Goal: Find specific page/section: Find specific page/section

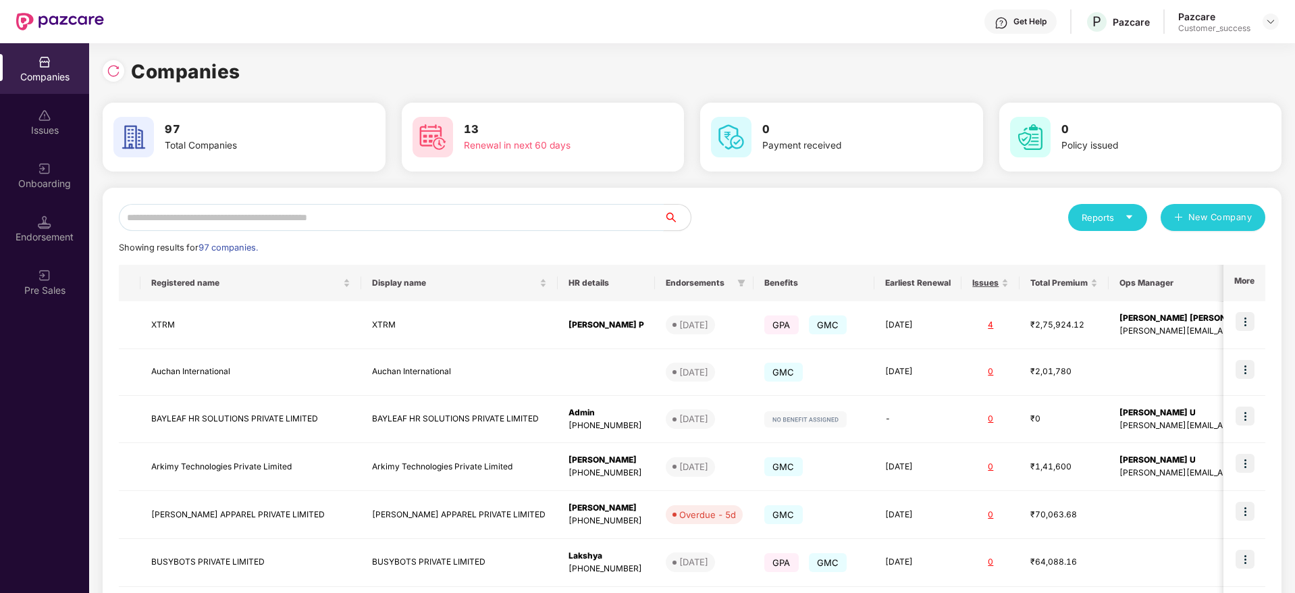
click at [170, 229] on input "text" at bounding box center [391, 217] width 545 height 27
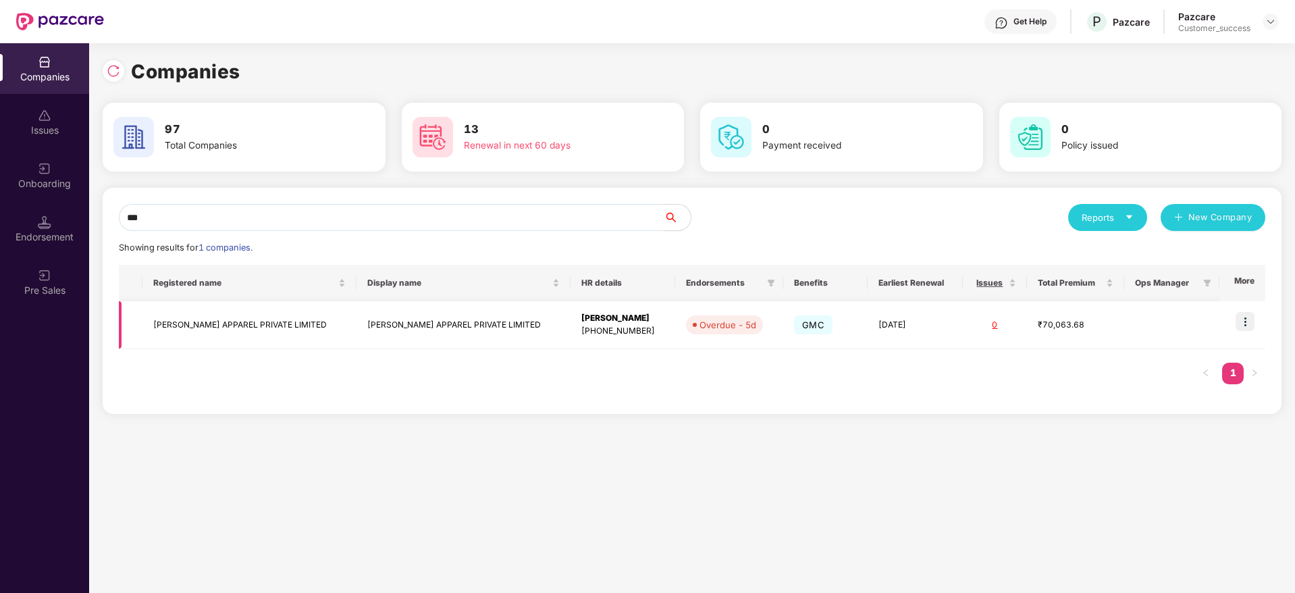
type input "***"
click at [212, 319] on td "[PERSON_NAME] APPAREL PRIVATE LIMITED" at bounding box center [250, 325] width 214 height 48
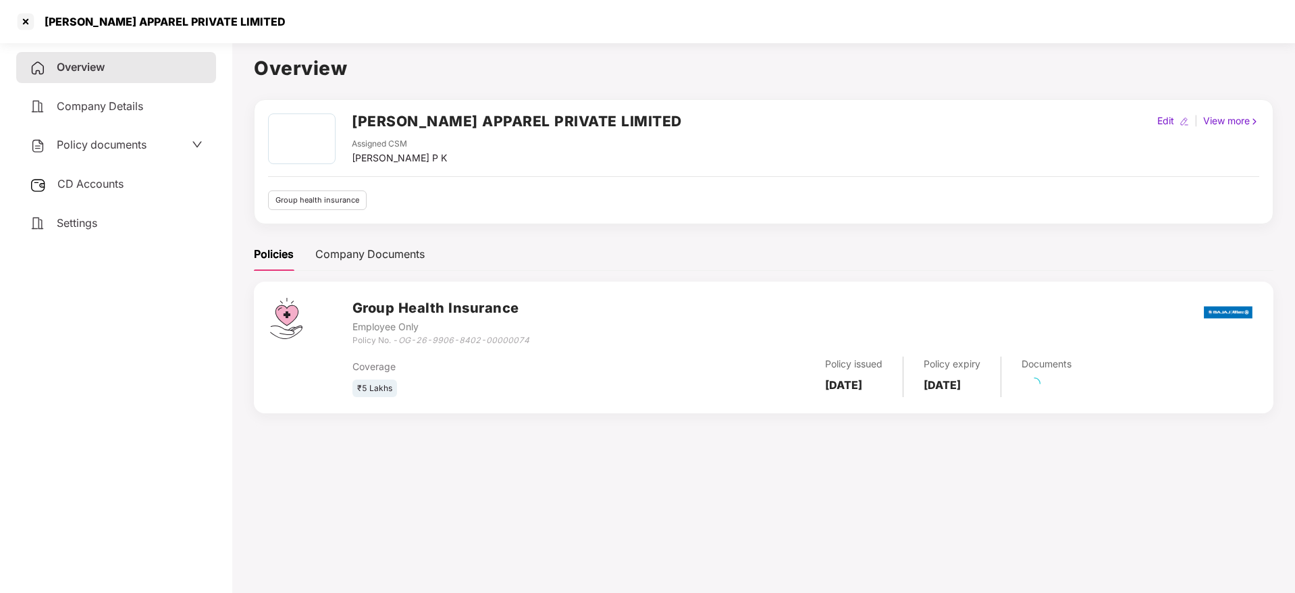
click at [115, 153] on div "Policy documents" at bounding box center [88, 145] width 117 height 18
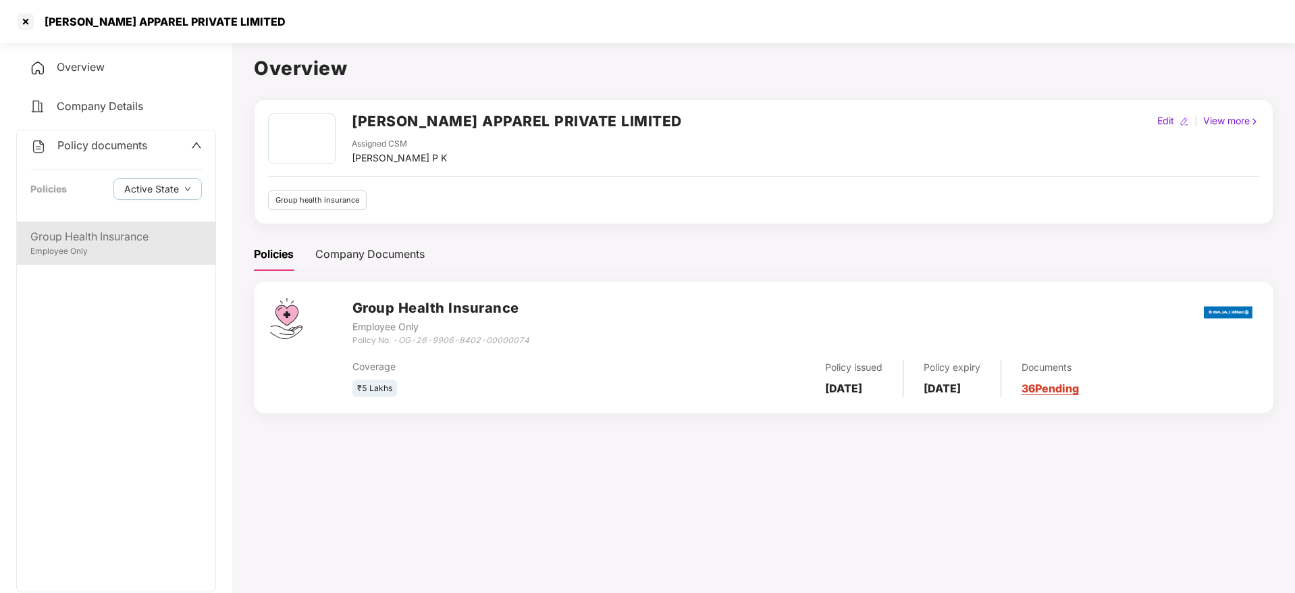
click at [83, 231] on div "Group Health Insurance" at bounding box center [116, 236] width 172 height 17
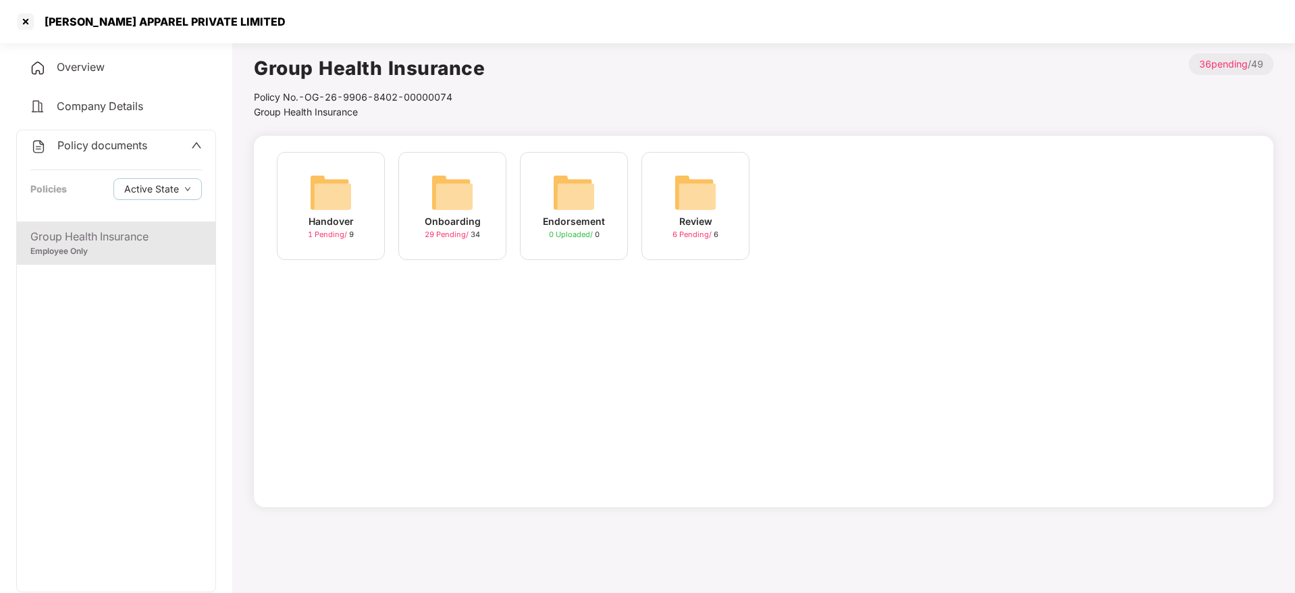
click at [426, 215] on div "Onboarding" at bounding box center [453, 221] width 56 height 15
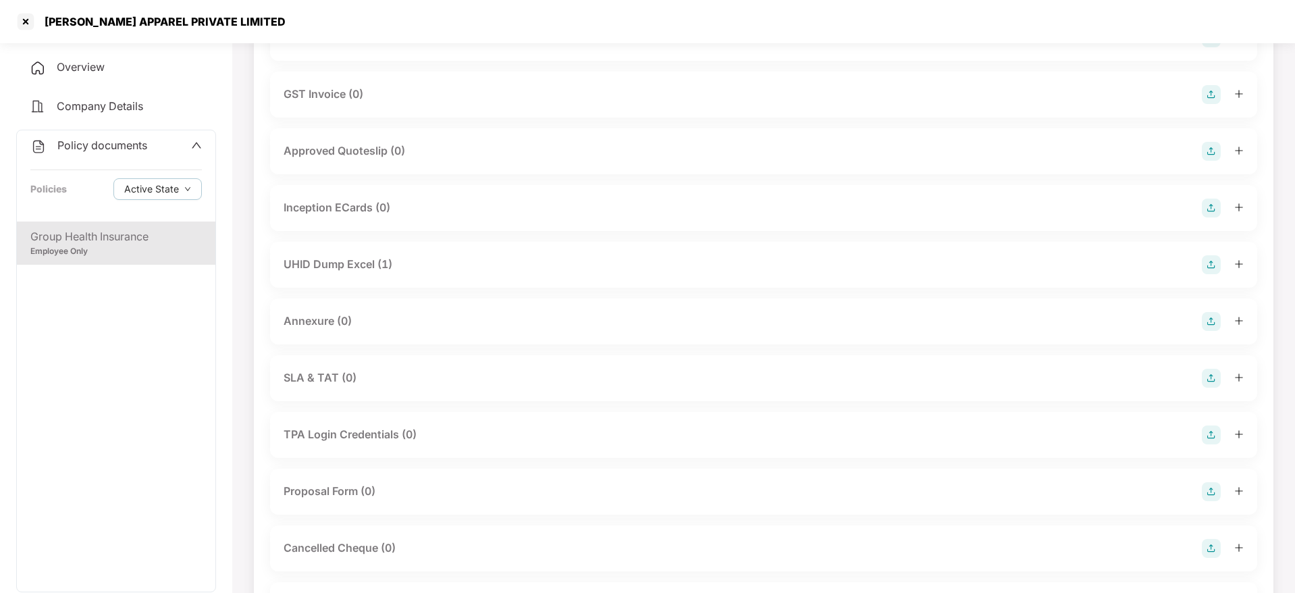
scroll to position [478, 0]
click at [171, 25] on div "[PERSON_NAME] APPAREL PRIVATE LIMITED" at bounding box center [160, 22] width 249 height 14
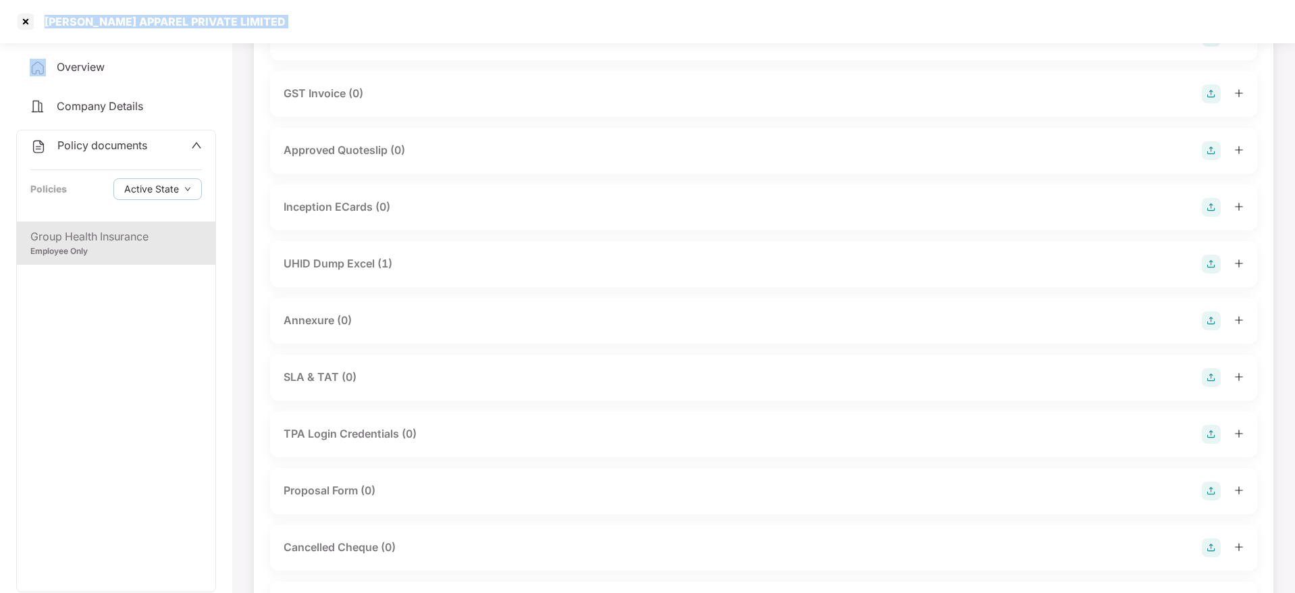
copy div "[PERSON_NAME] APPAREL PRIVATE LIMITED"
click at [29, 11] on div at bounding box center [26, 22] width 22 height 22
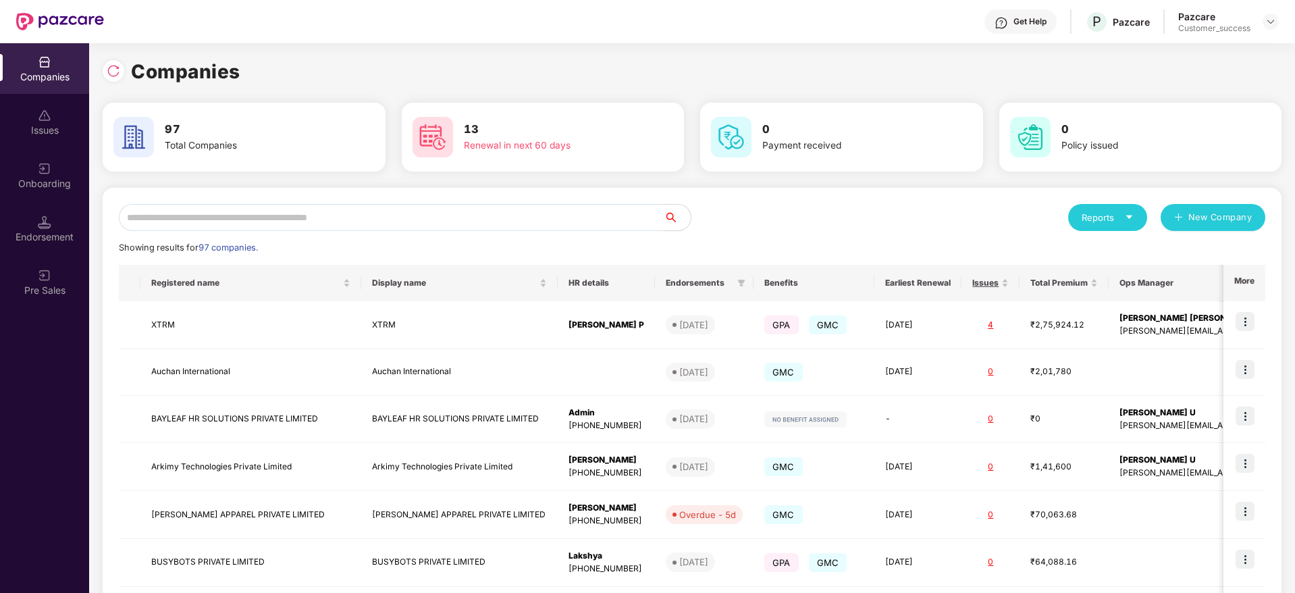
scroll to position [0, 0]
click at [267, 224] on input "text" at bounding box center [391, 217] width 545 height 27
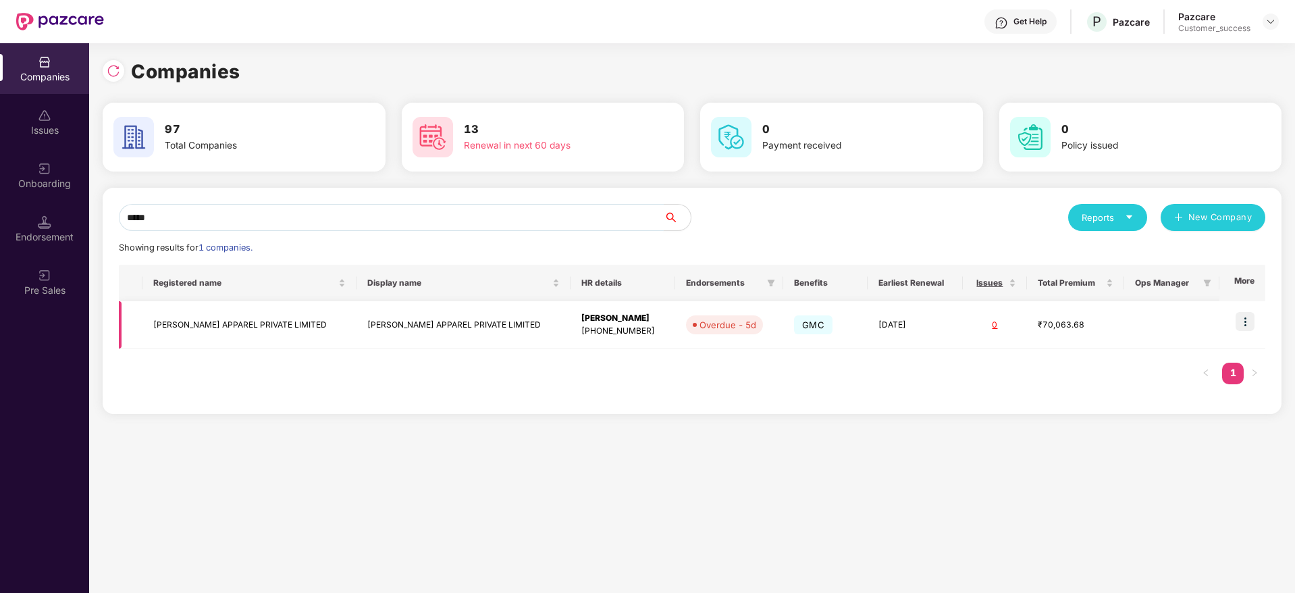
type input "*****"
click at [1241, 328] on img at bounding box center [1245, 321] width 19 height 19
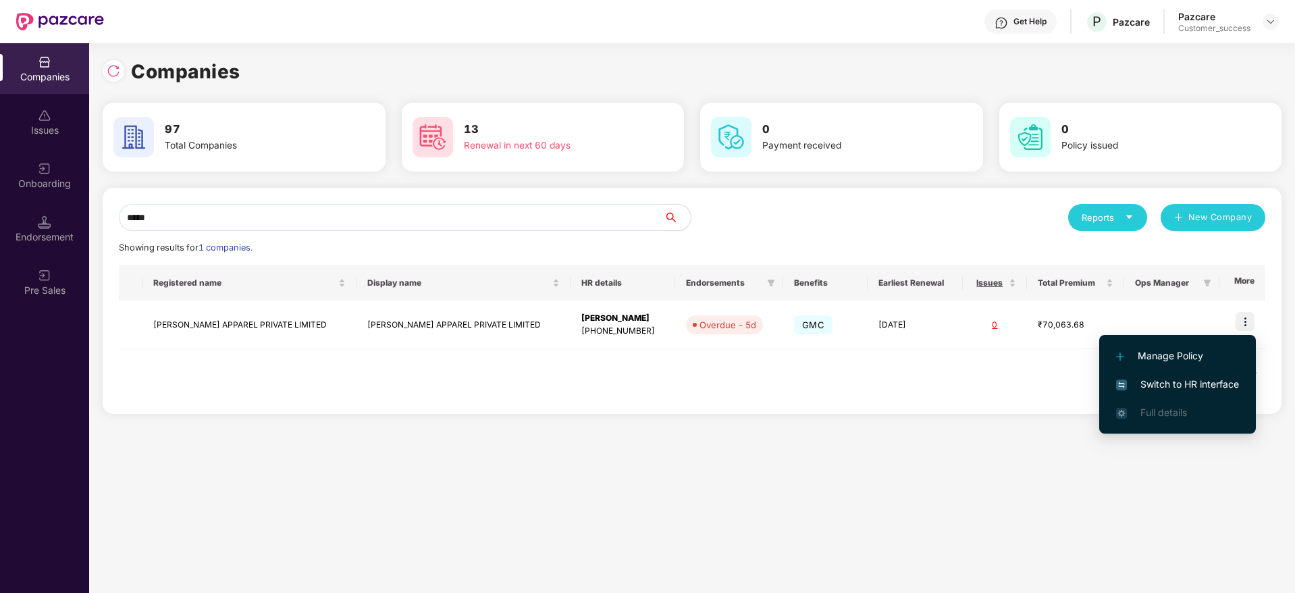
click at [1188, 380] on span "Switch to HR interface" at bounding box center [1177, 384] width 123 height 15
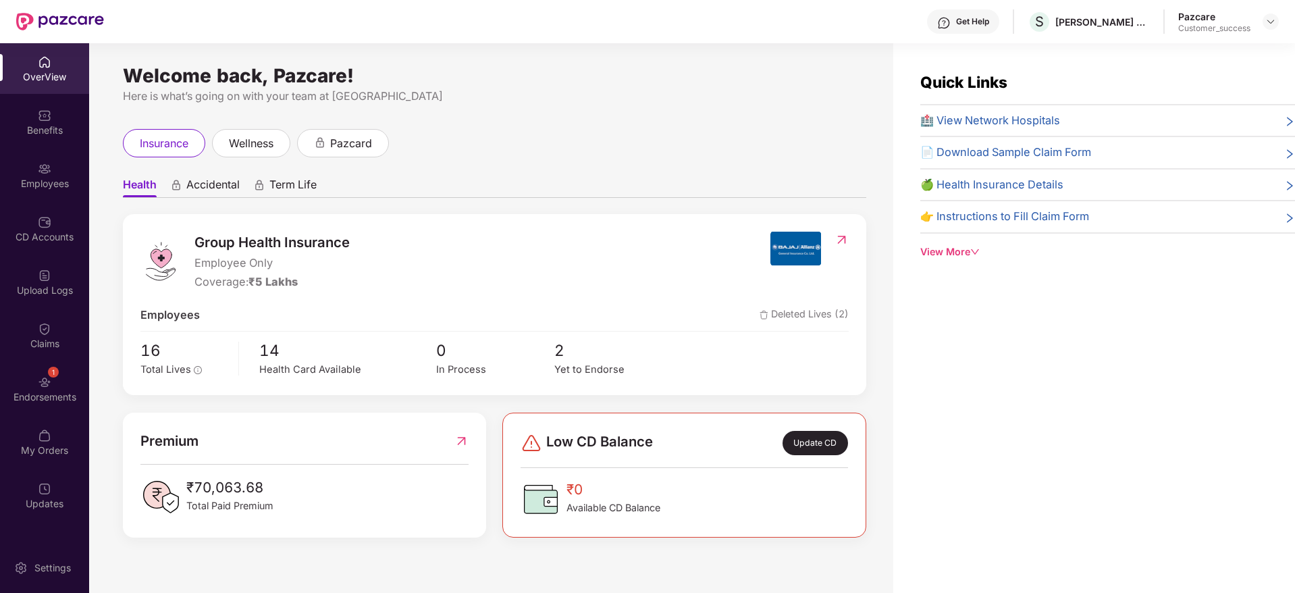
click at [30, 127] on div "Benefits" at bounding box center [44, 131] width 89 height 14
